Goal: Task Accomplishment & Management: Manage account settings

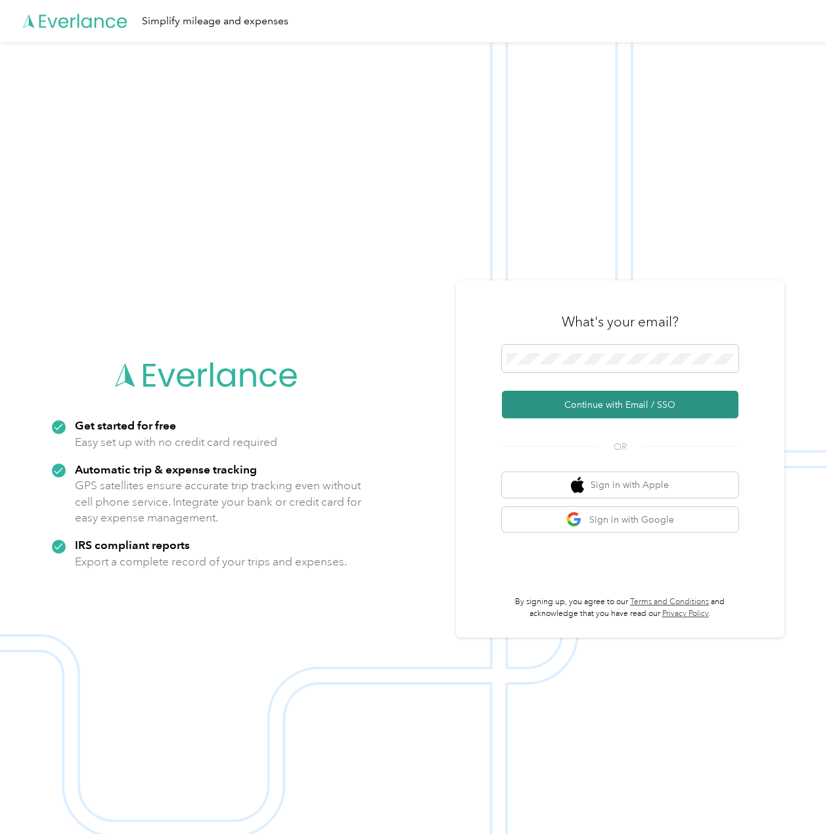
click at [659, 404] on button "Continue with Email / SSO" at bounding box center [620, 405] width 236 height 28
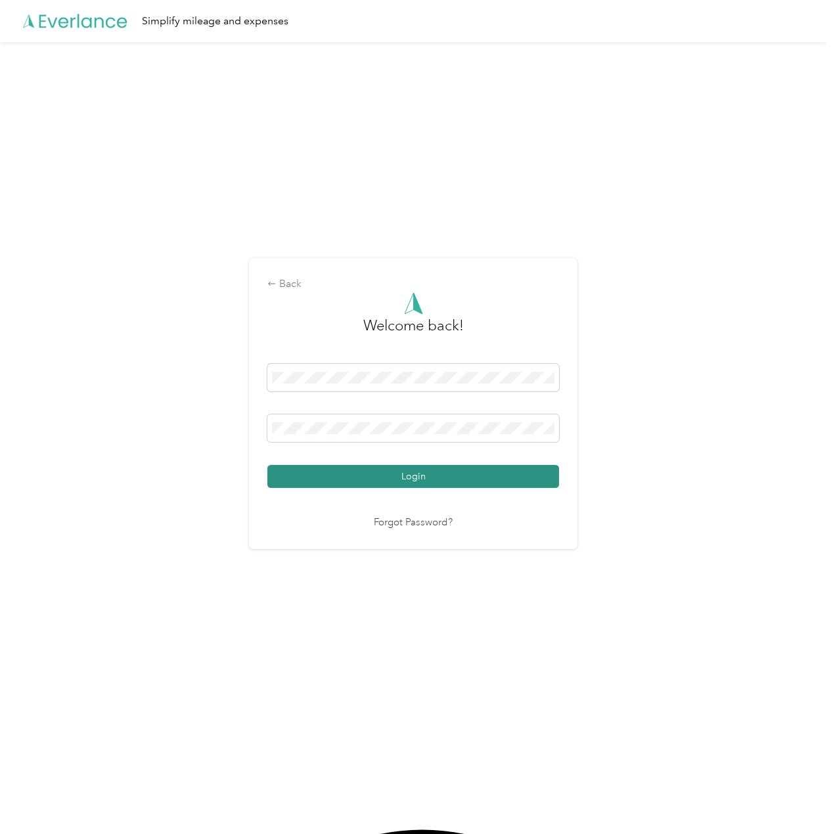
click at [444, 482] on button "Login" at bounding box center [413, 476] width 292 height 23
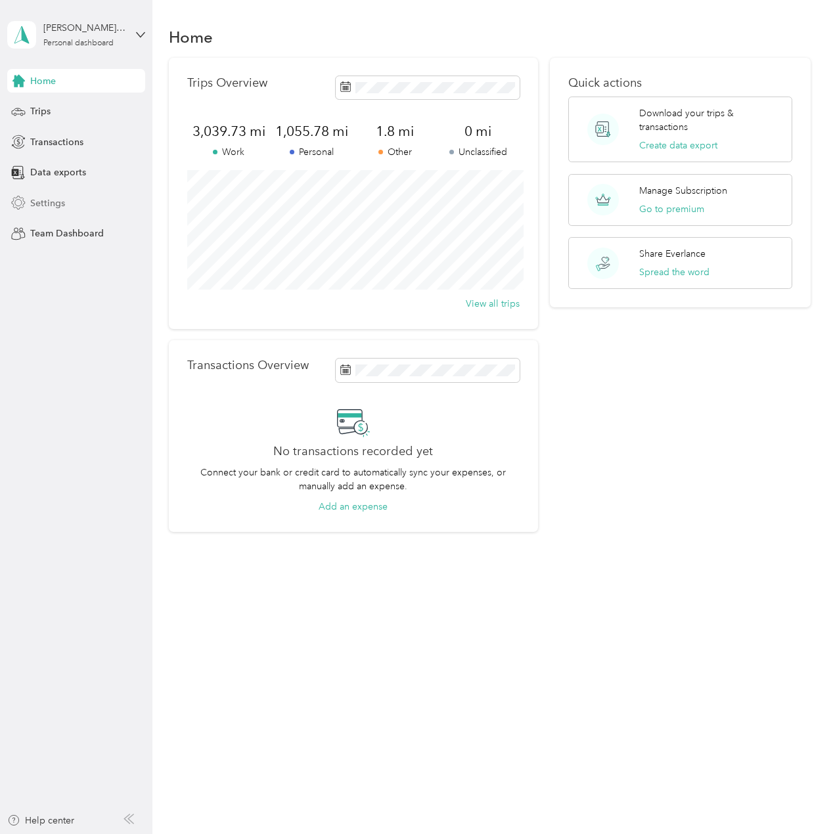
click at [46, 197] on span "Settings" at bounding box center [47, 203] width 35 height 14
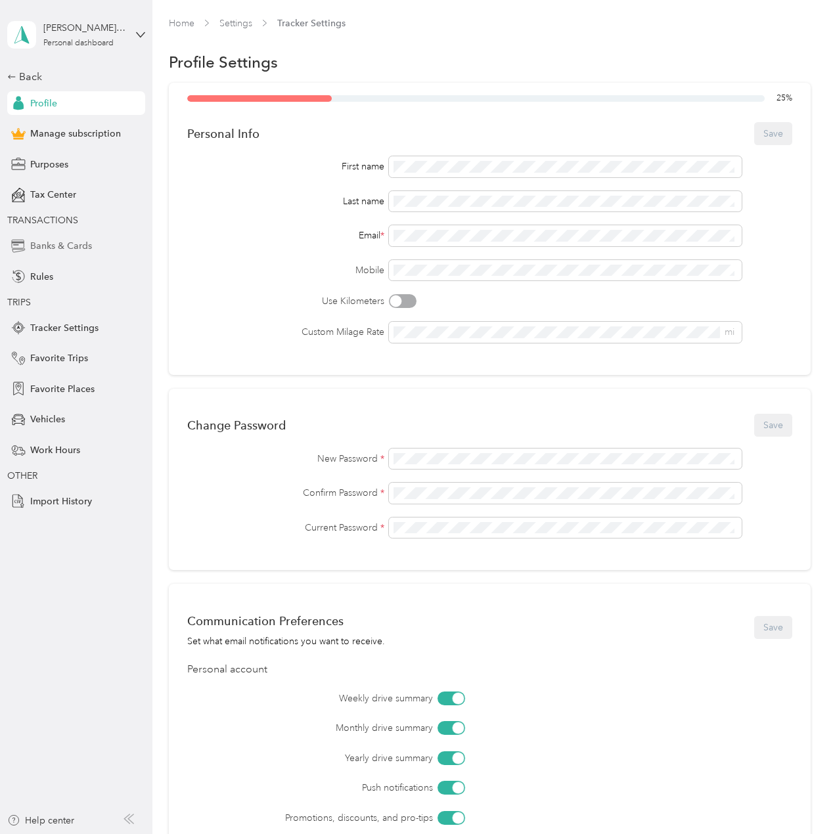
click at [83, 251] on span "Banks & Cards" at bounding box center [61, 246] width 62 height 14
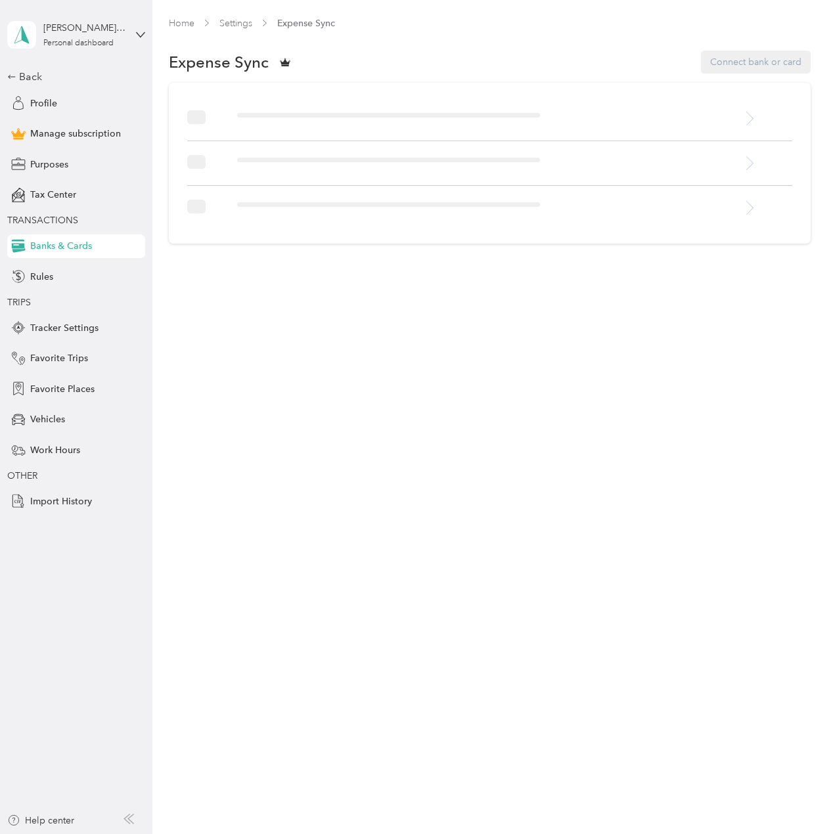
drag, startPoint x: 611, startPoint y: 497, endPoint x: 515, endPoint y: 307, distance: 213.5
click at [611, 497] on div "Home Settings Expense Sync Expense Sync Connect bank or card" at bounding box center [489, 417] width 674 height 834
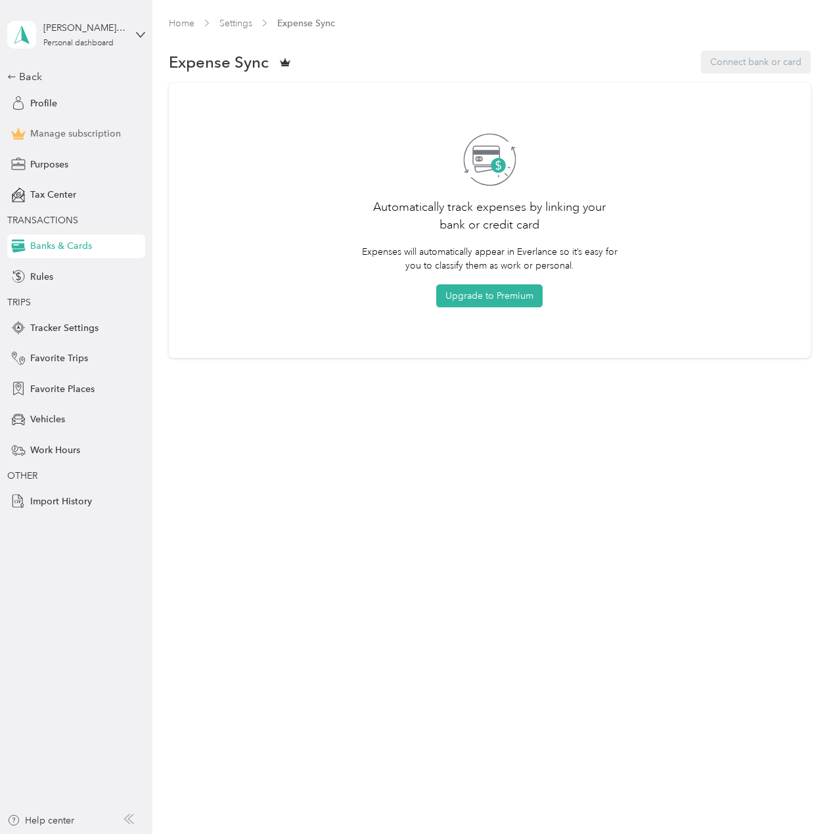
click at [76, 129] on span "Manage subscription" at bounding box center [75, 134] width 91 height 14
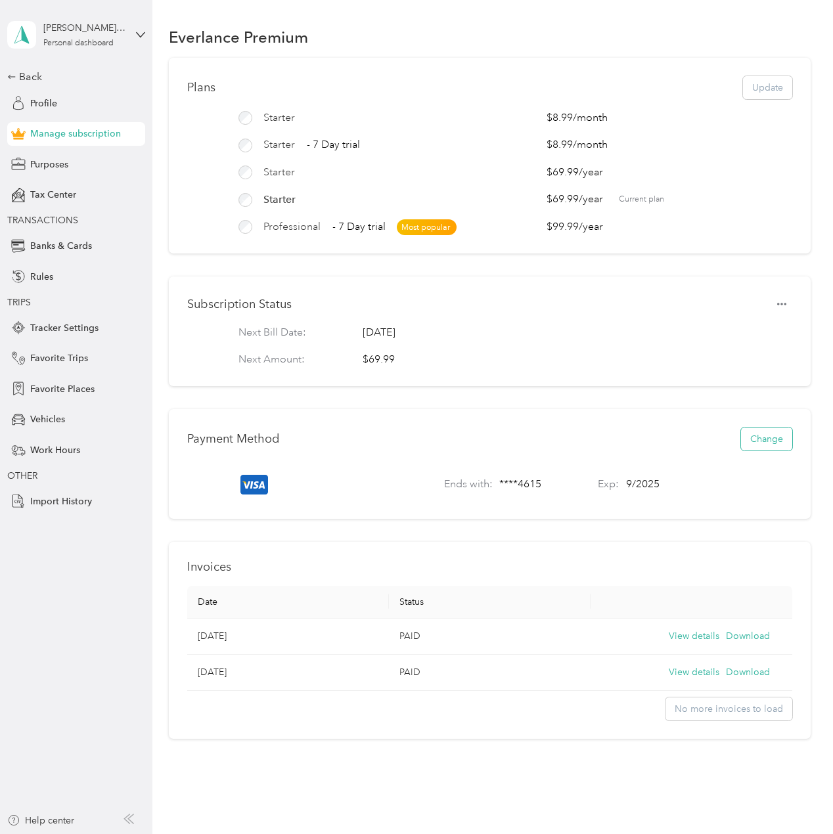
click at [777, 448] on button "Change" at bounding box center [766, 438] width 51 height 23
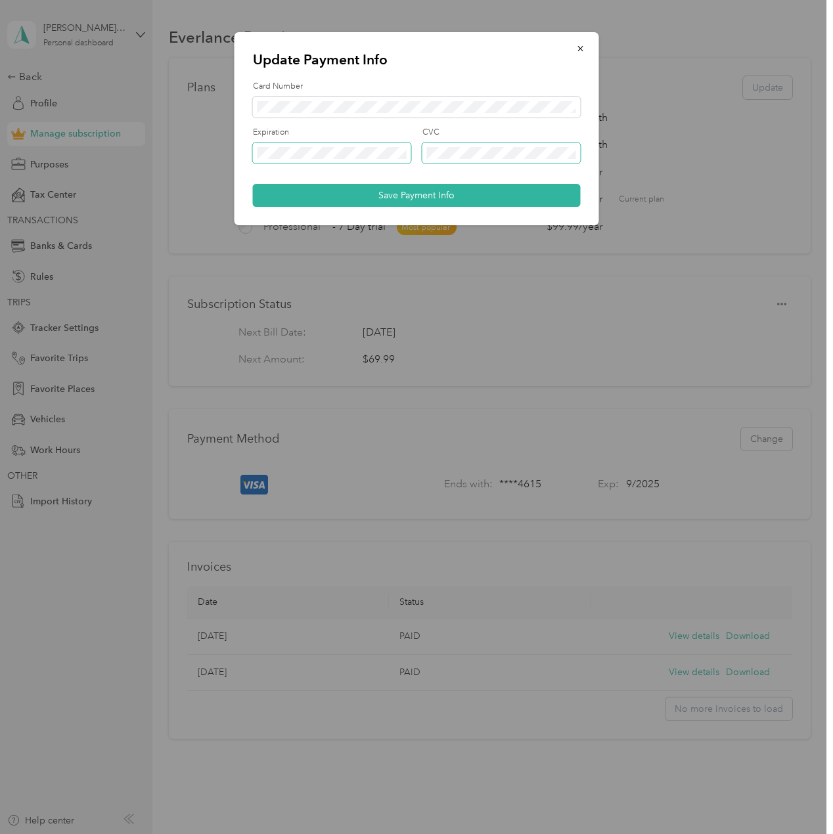
type textarea "09 / 25"
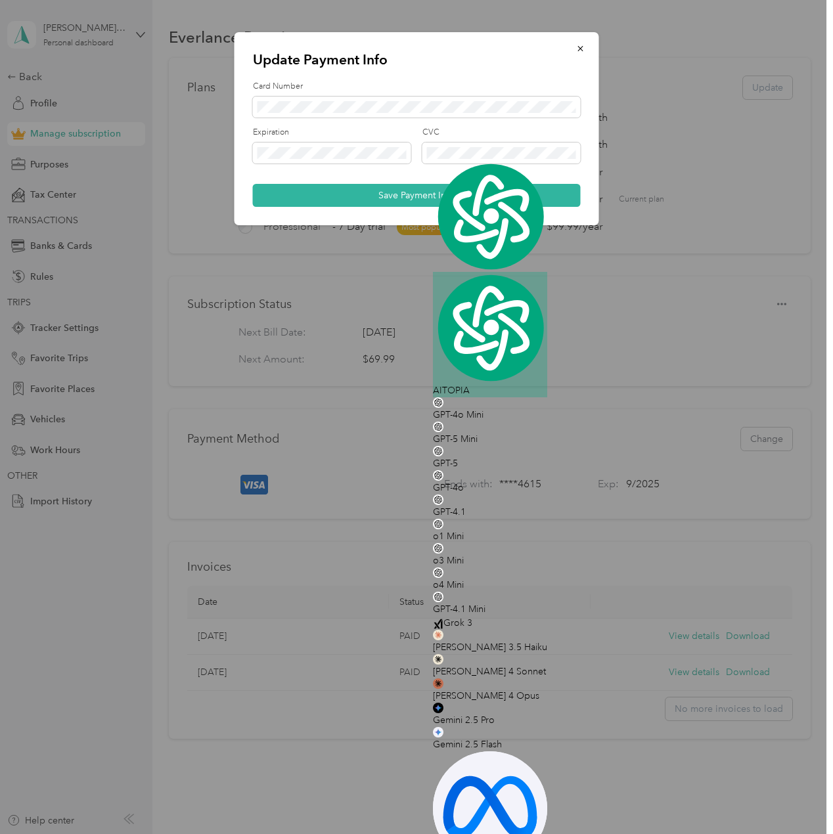
click at [370, 171] on div "Expiration CVC" at bounding box center [417, 150] width 328 height 46
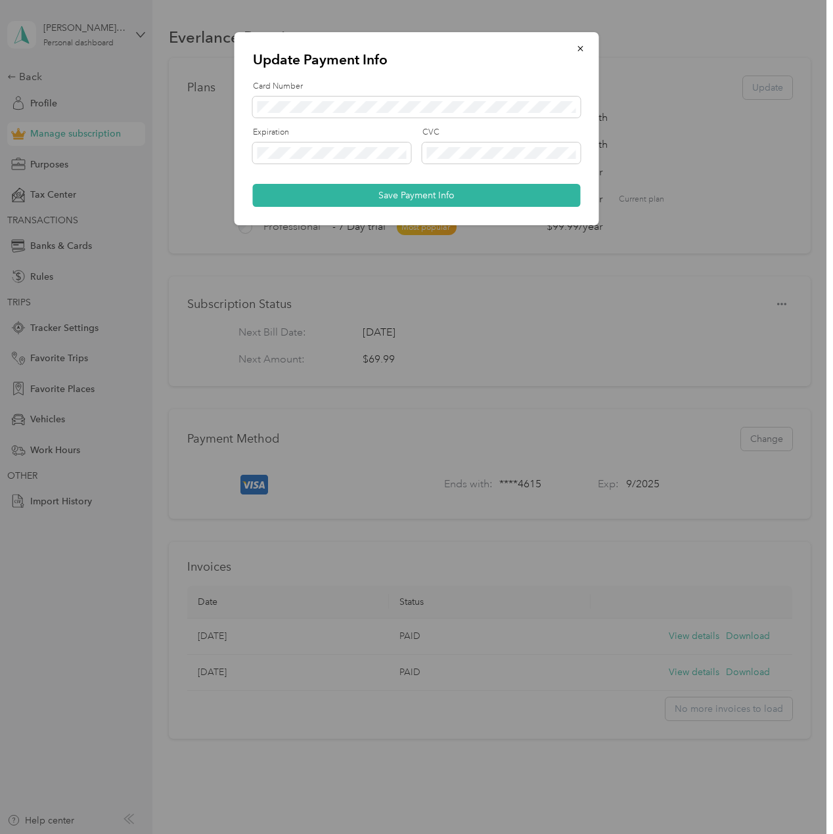
click at [403, 207] on div "Update Payment Info Card Number Expiration CVC Save Payment Info" at bounding box center [416, 128] width 364 height 193
click at [408, 199] on button "Save Payment Info" at bounding box center [417, 195] width 328 height 23
